Goal: Find specific page/section: Find specific page/section

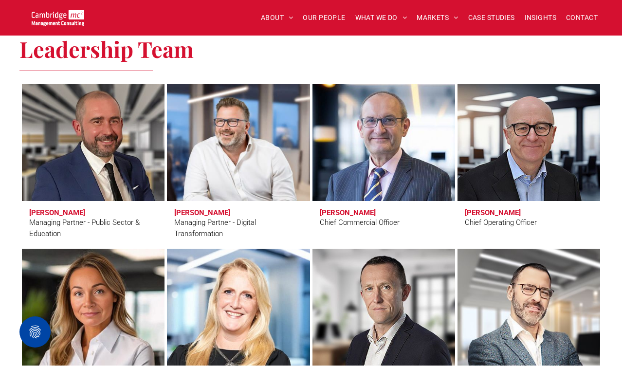
scroll to position [702, 0]
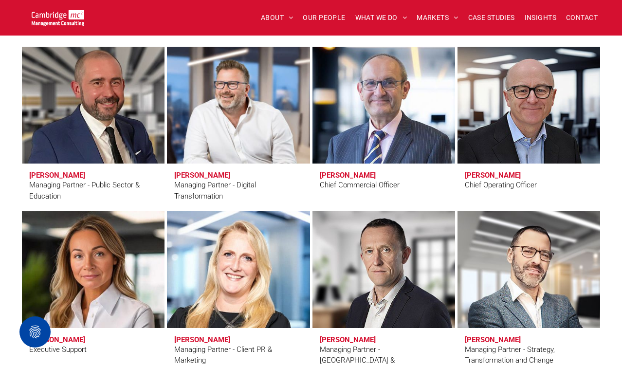
click at [77, 108] on link at bounding box center [93, 105] width 151 height 124
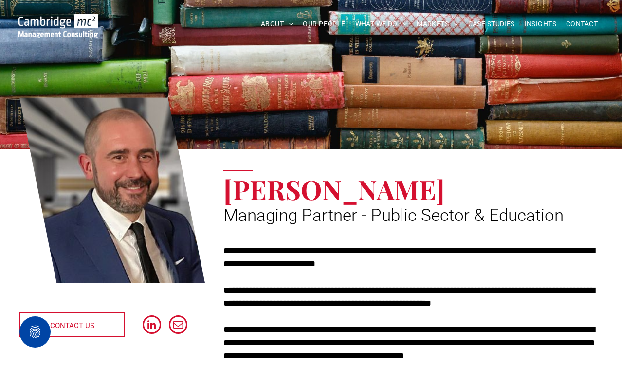
scroll to position [48, 0]
